Goal: Task Accomplishment & Management: Complete application form

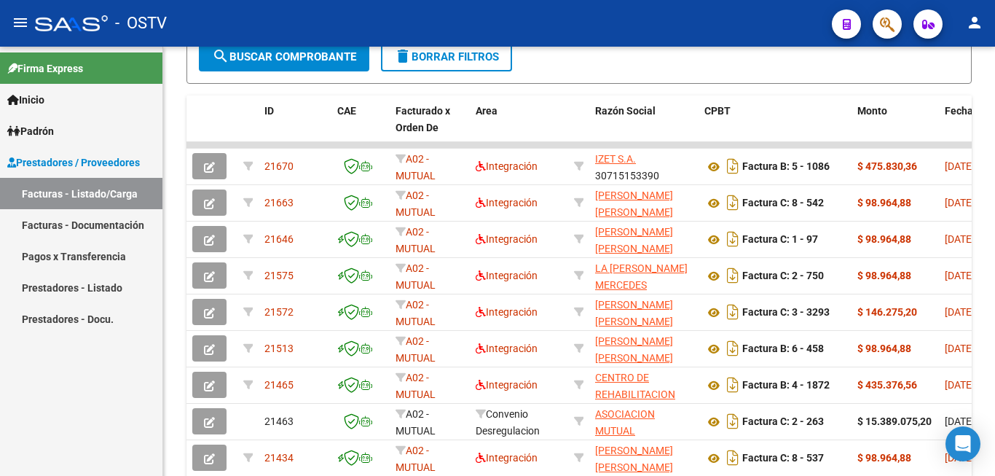
scroll to position [510, 0]
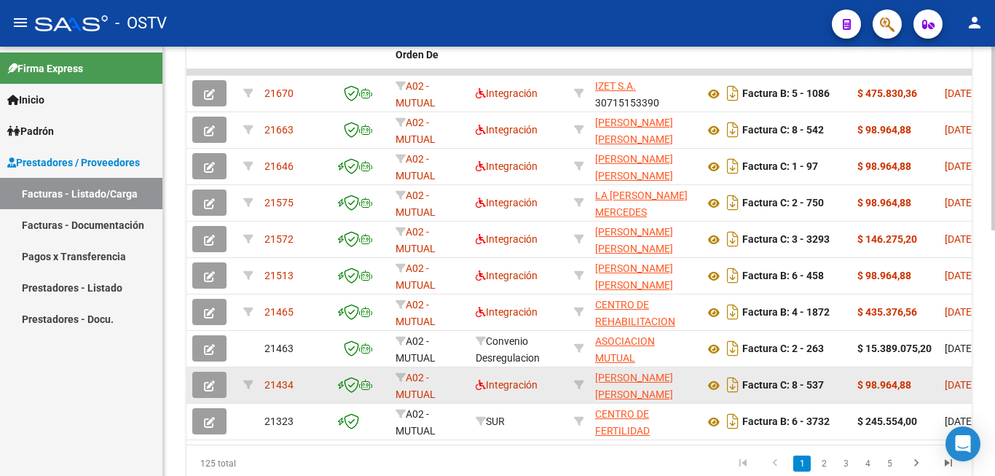
click at [210, 383] on icon "button" at bounding box center [209, 385] width 11 height 11
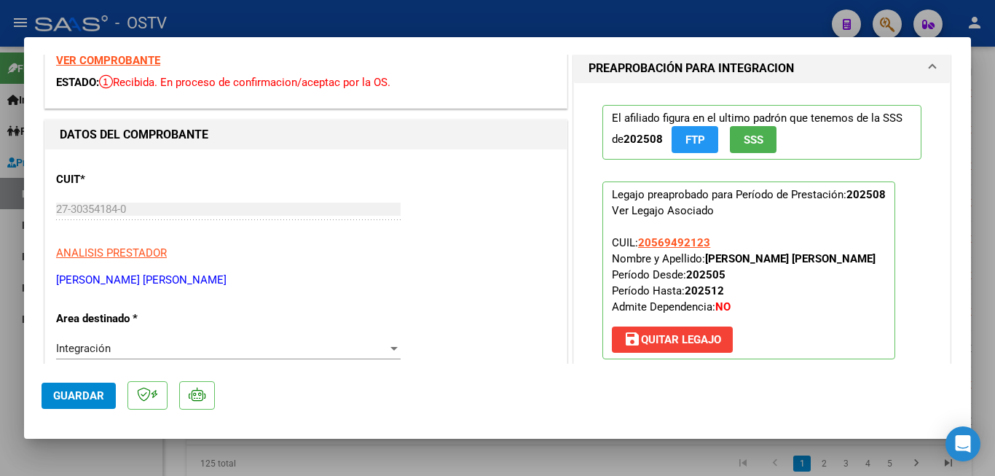
scroll to position [0, 0]
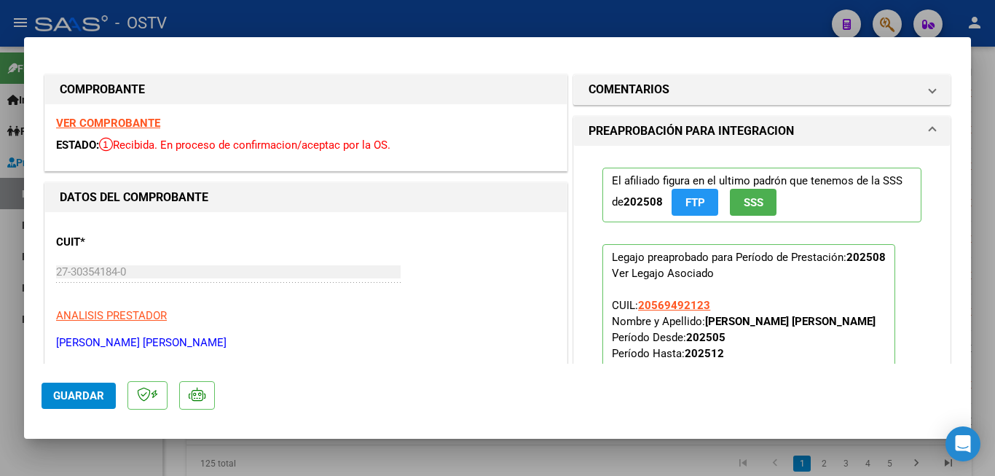
click at [713, 25] on div at bounding box center [497, 238] width 995 height 476
type input "$ 0,00"
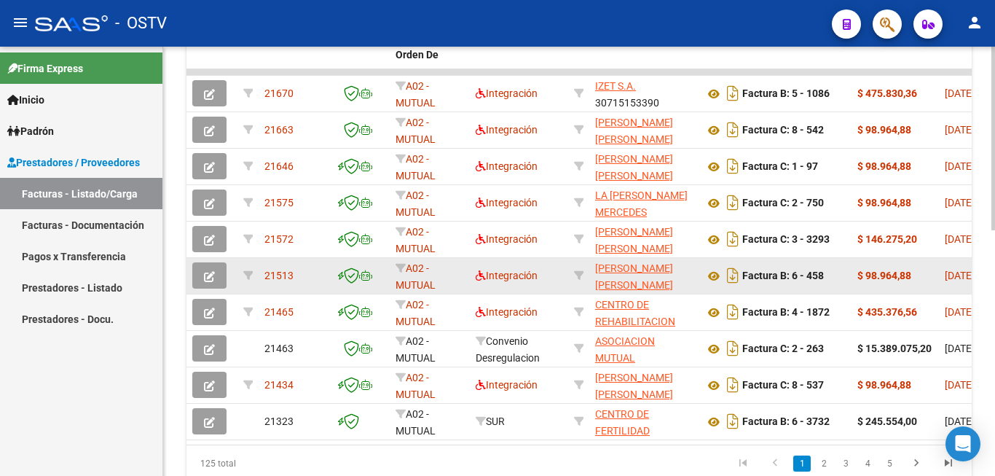
scroll to position [510, 0]
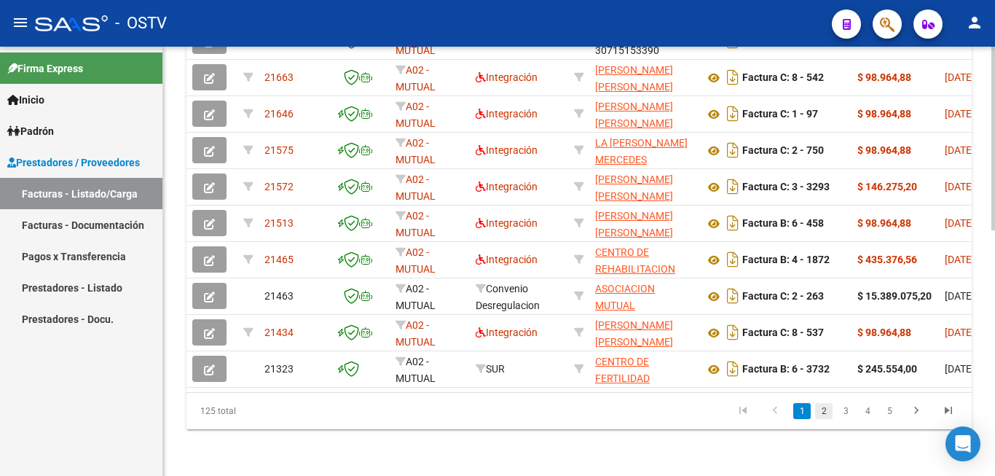
click at [825, 417] on link "2" at bounding box center [823, 411] width 17 height 16
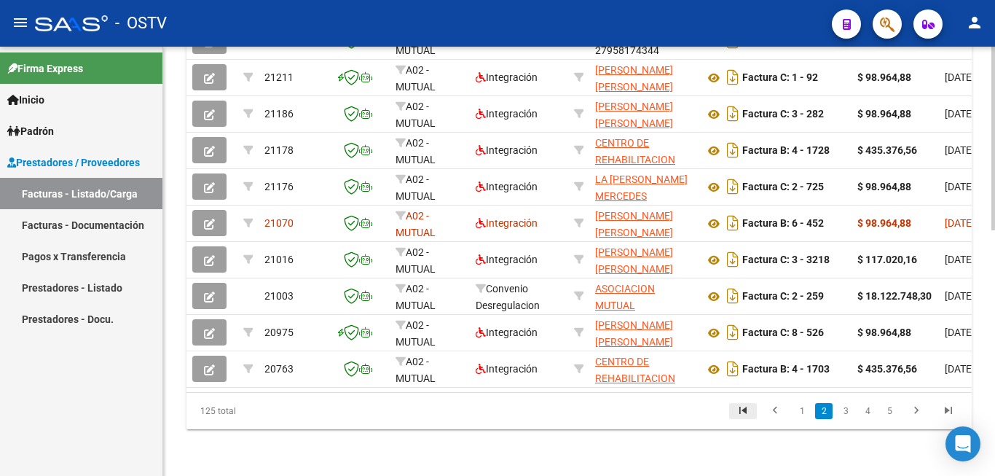
scroll to position [574, 0]
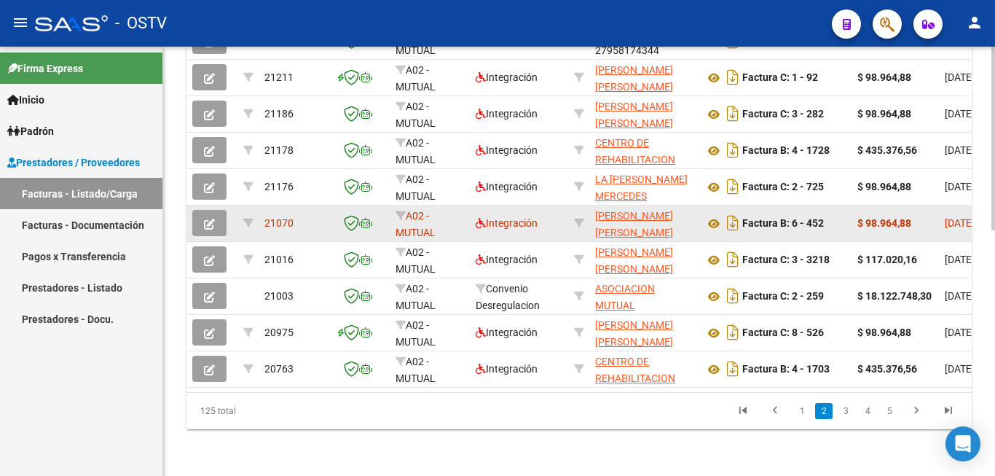
click at [224, 210] on button "button" at bounding box center [209, 223] width 34 height 26
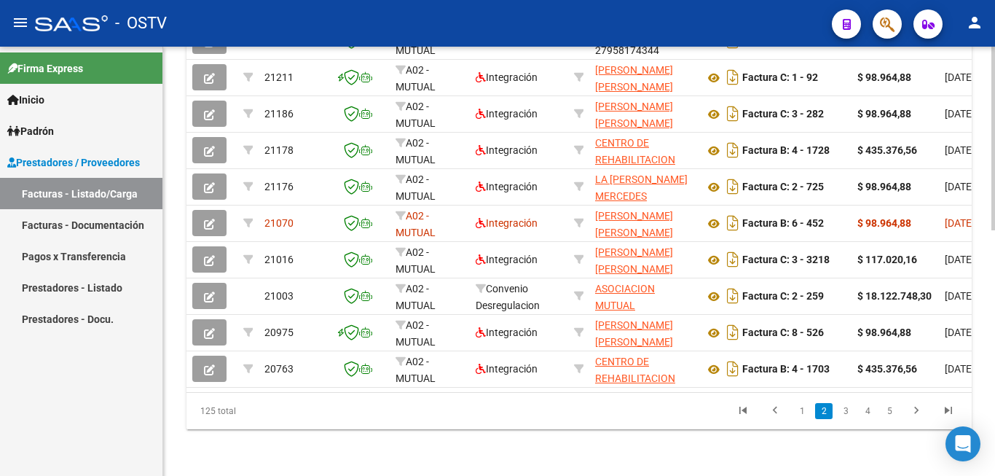
click at [836, 410] on li "3" at bounding box center [846, 410] width 22 height 25
click at [845, 410] on link "3" at bounding box center [845, 411] width 17 height 16
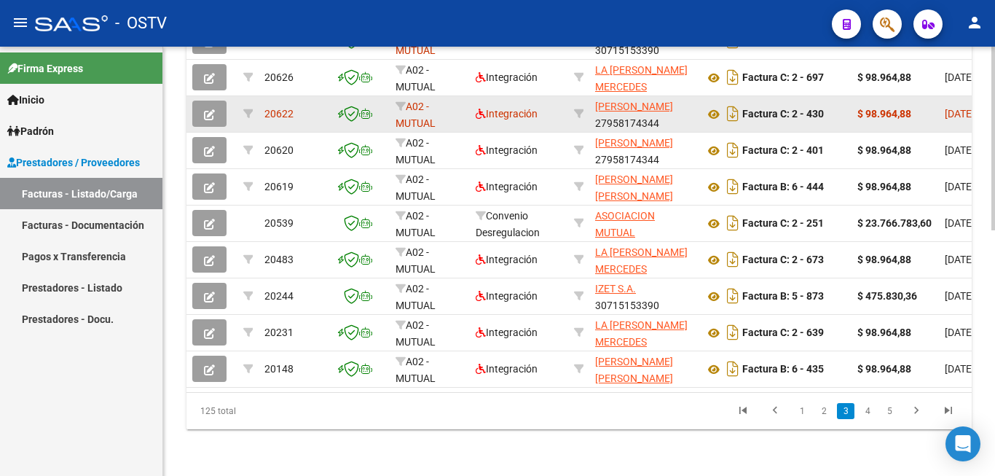
click at [215, 101] on button "button" at bounding box center [209, 114] width 34 height 26
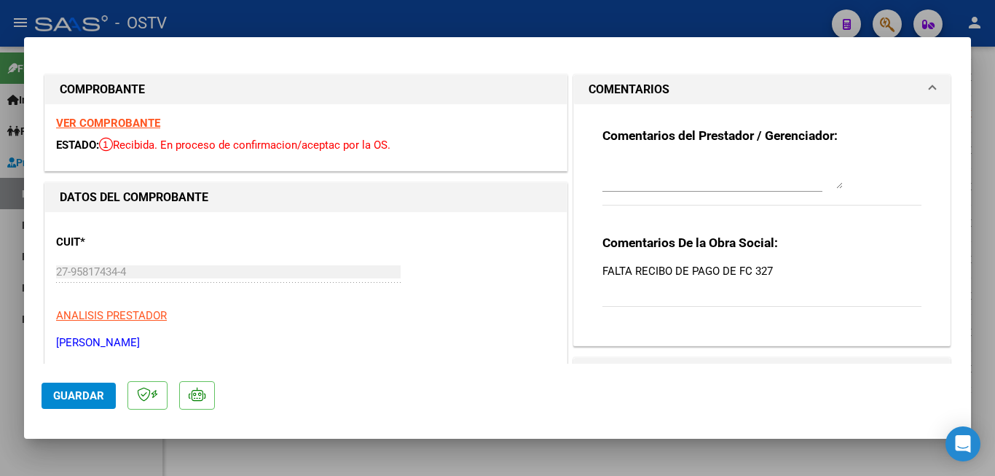
type input "$ 0,00"
